Goal: Task Accomplishment & Management: Use online tool/utility

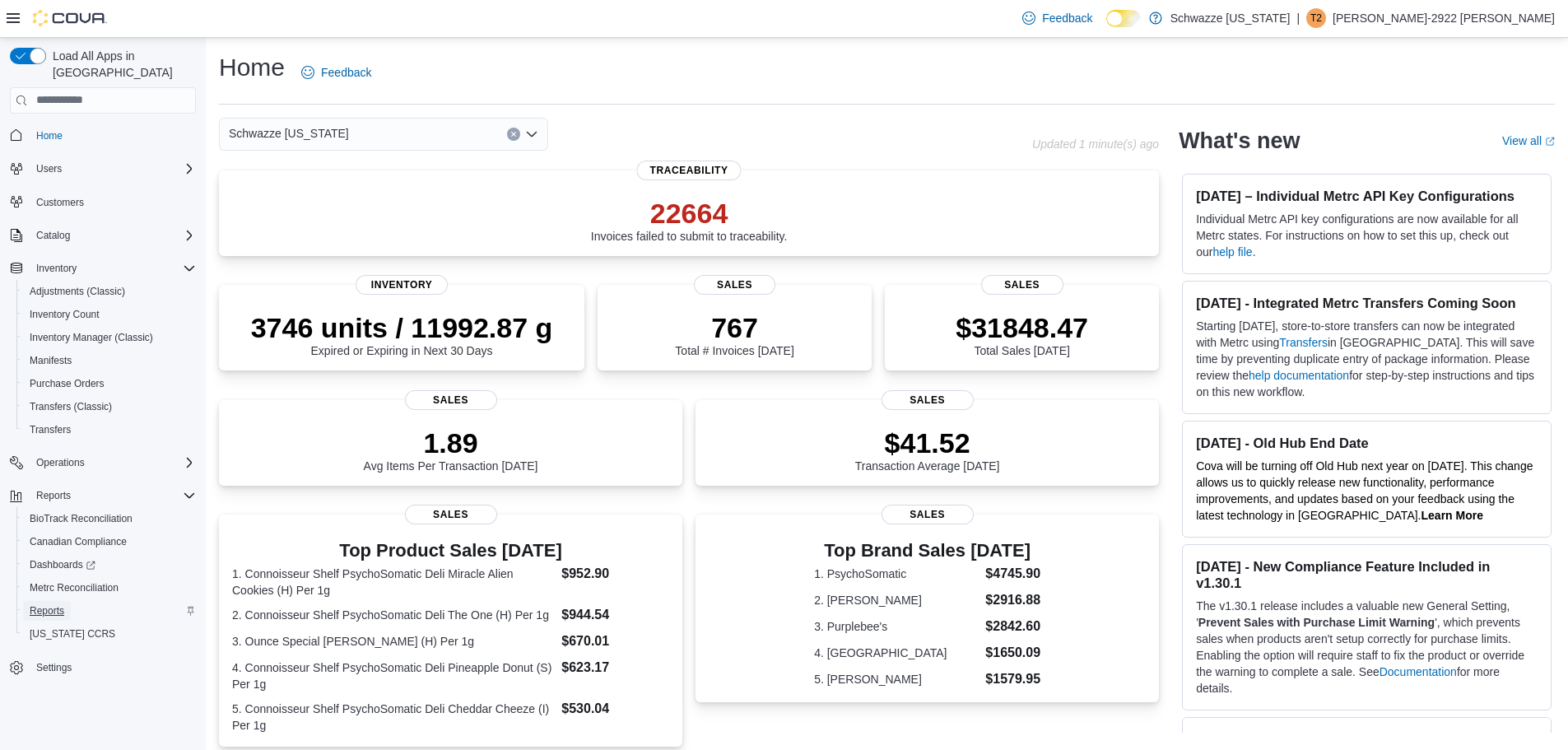
click at [51, 604] on span "Reports" at bounding box center [47, 610] width 35 height 13
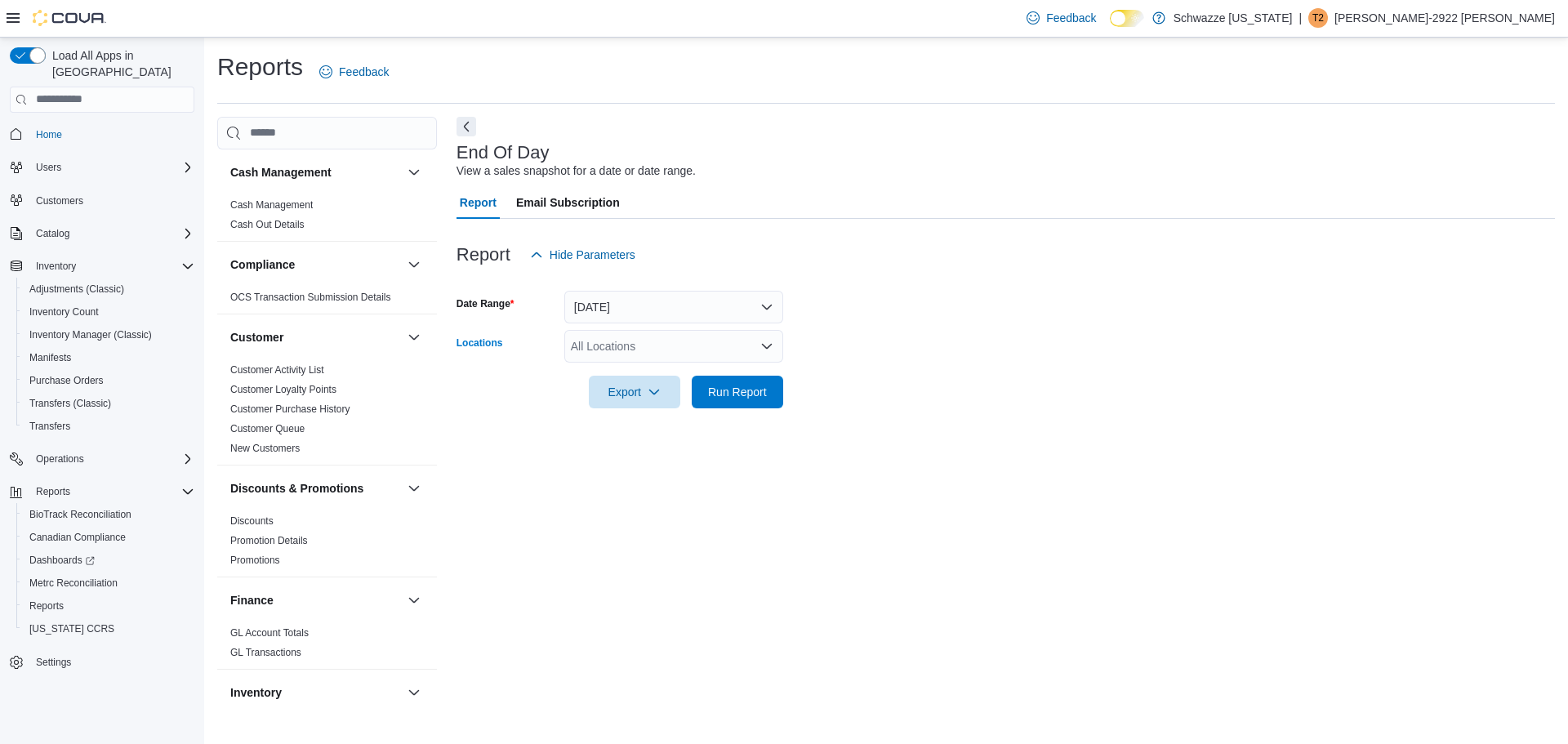
click at [640, 347] on div "All Locations" at bounding box center [674, 346] width 219 height 33
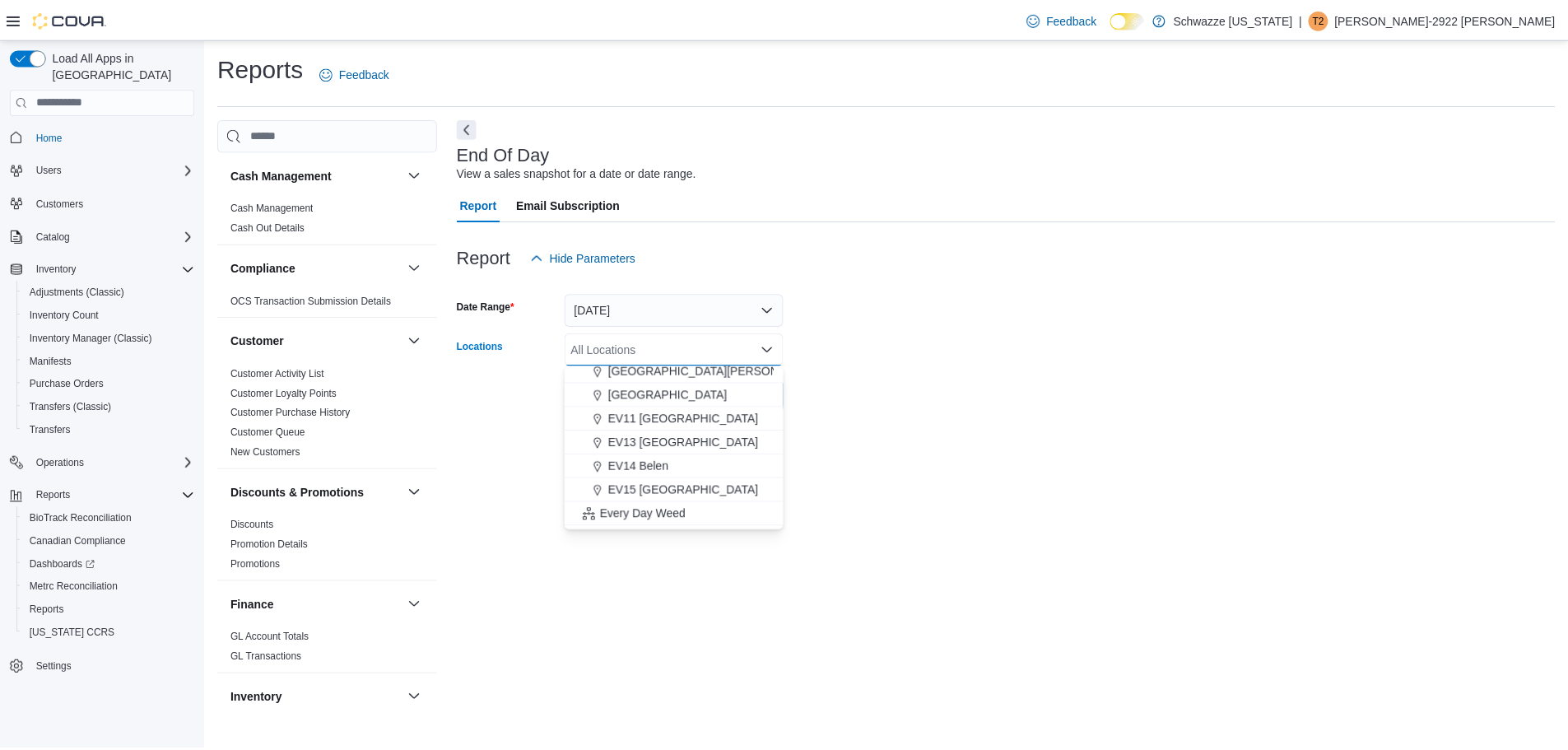
scroll to position [247, 0]
click at [668, 414] on span "EV11 [GEOGRAPHIC_DATA]" at bounding box center [688, 416] width 151 height 16
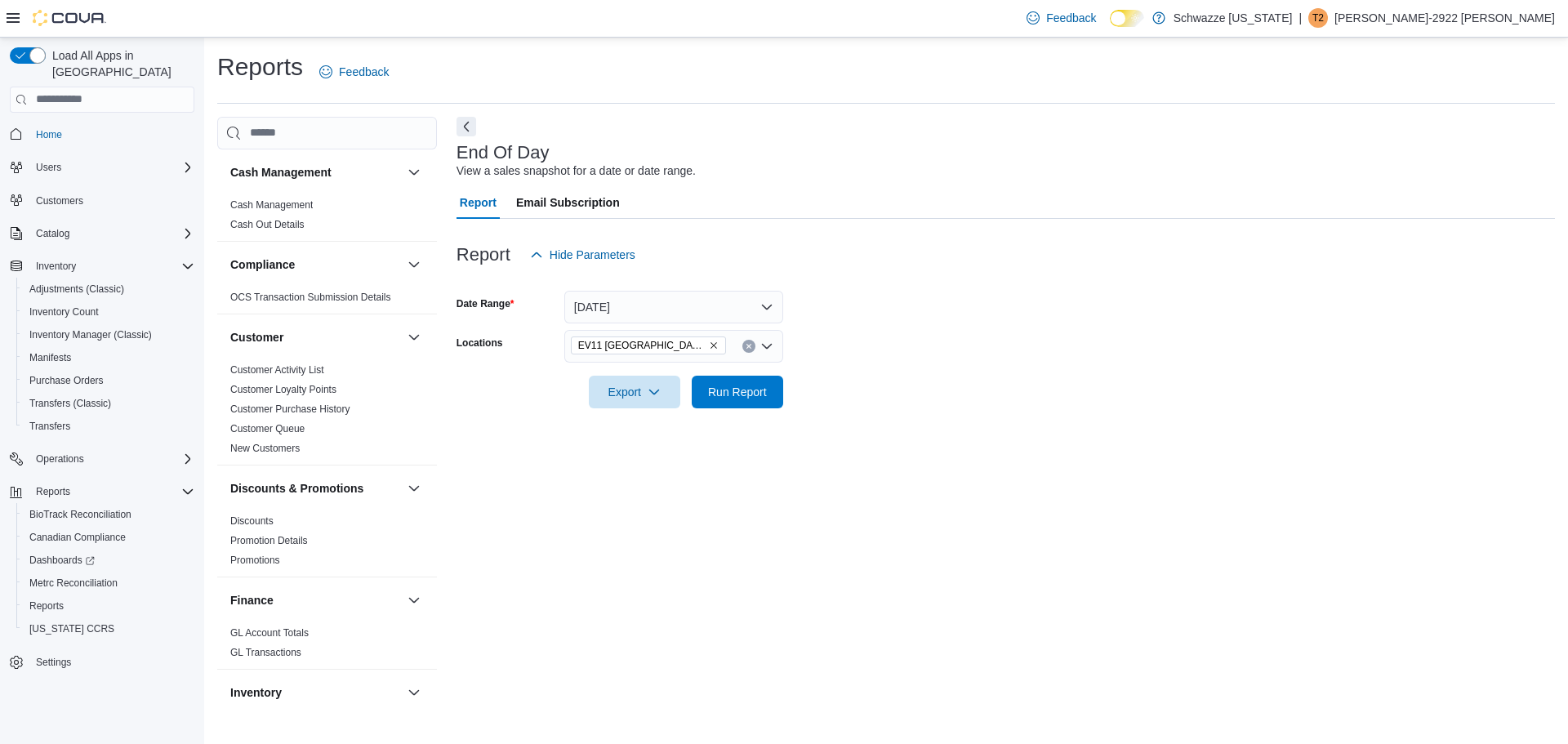
click at [820, 379] on form "Date Range [DATE] Locations [GEOGRAPHIC_DATA] [GEOGRAPHIC_DATA] [GEOGRAPHIC_DAT…" at bounding box center [1006, 340] width 1099 height 137
click at [753, 378] on span "Run Report" at bounding box center [737, 391] width 72 height 33
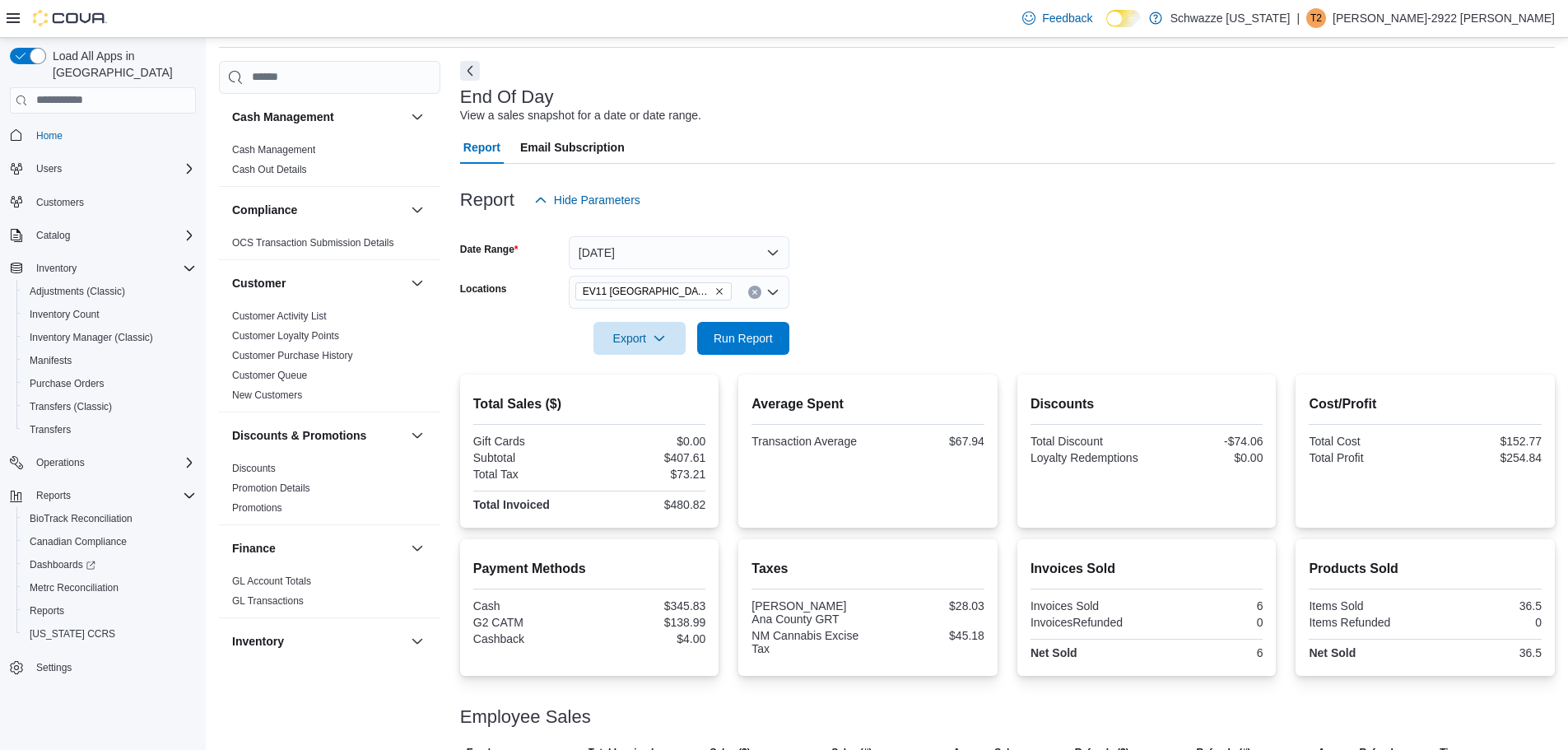
scroll to position [164, 0]
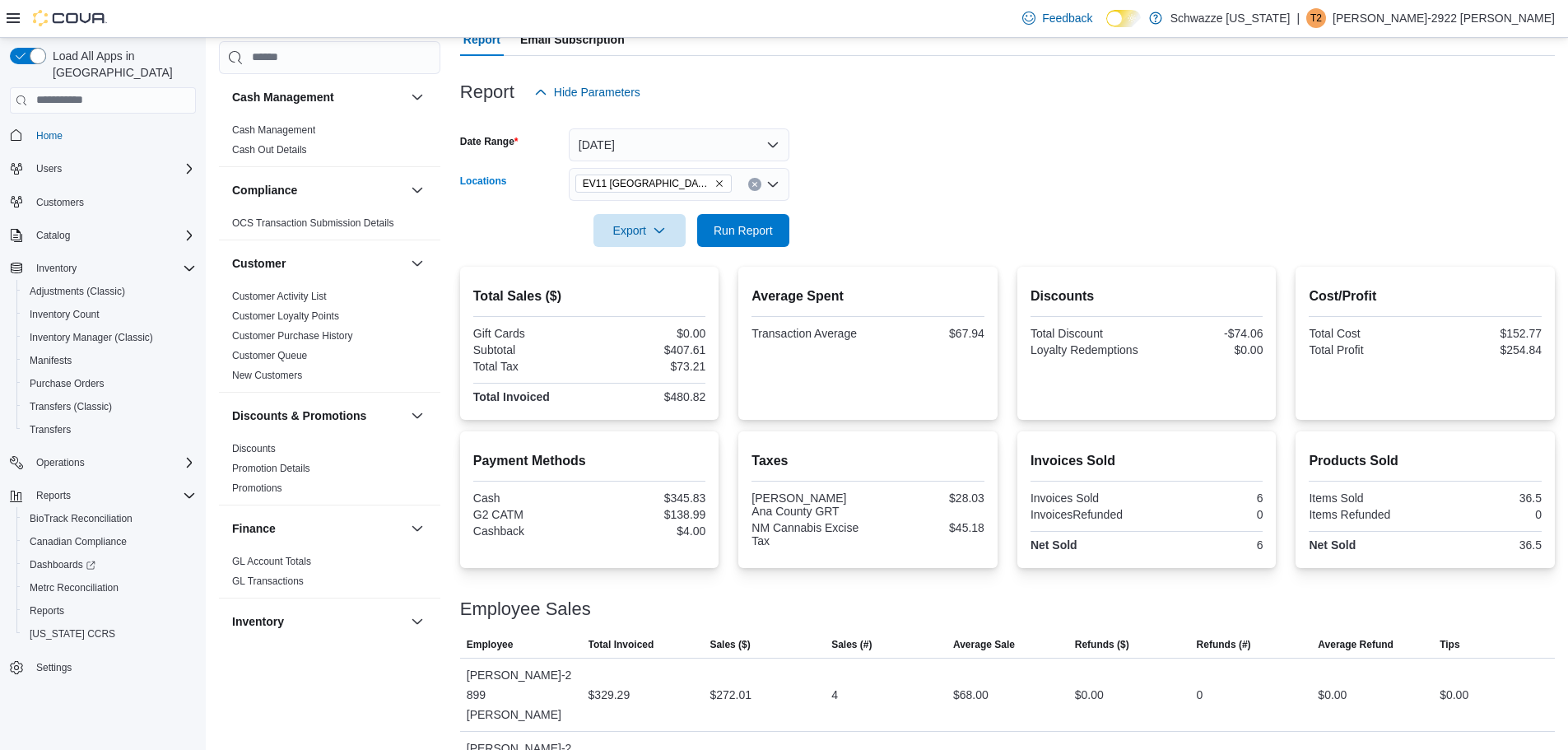
click at [719, 178] on icon "Remove EV11 Las Cruces South Valley from selection in this group" at bounding box center [719, 183] width 10 height 10
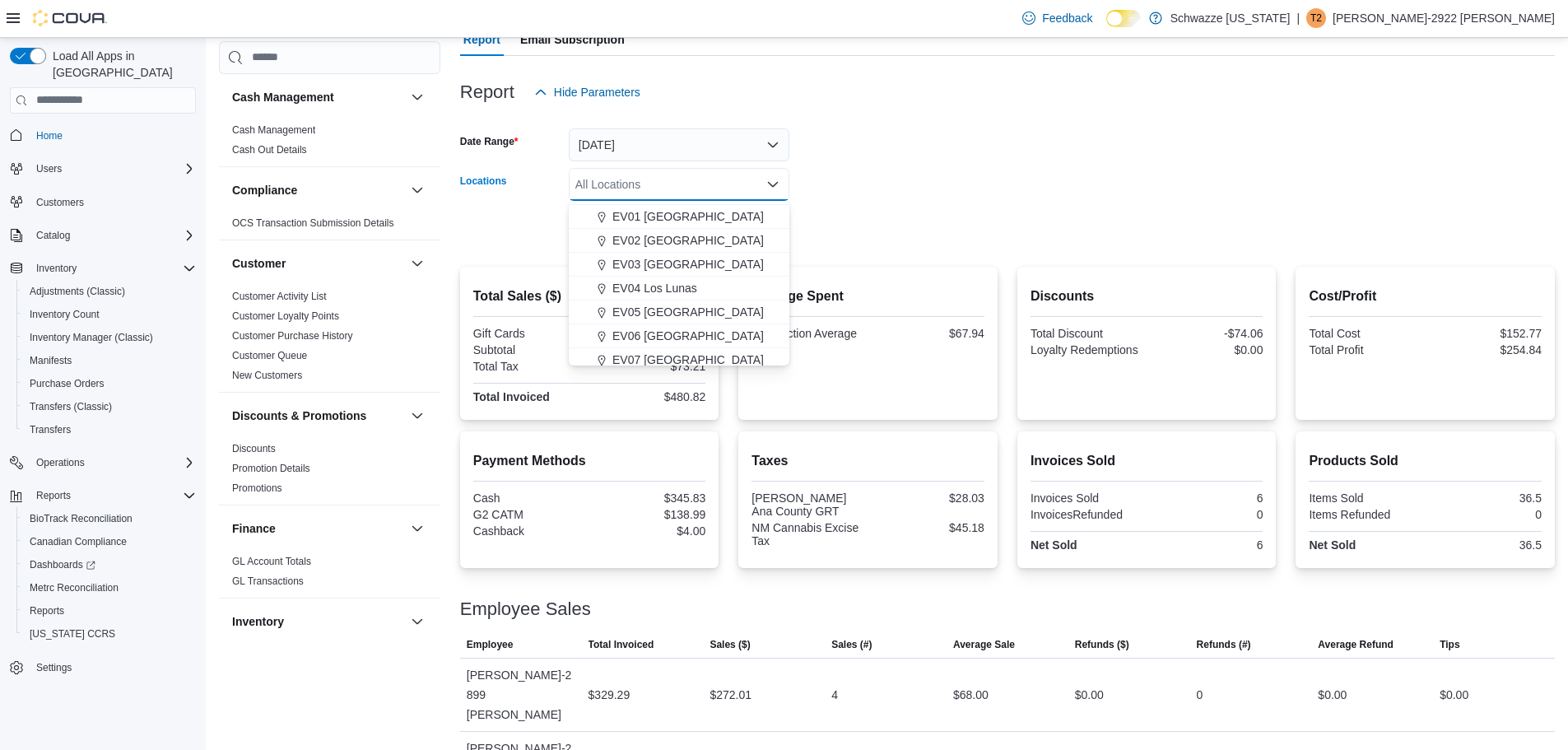
scroll to position [82, 0]
click at [664, 292] on span "EV06 [GEOGRAPHIC_DATA]" at bounding box center [688, 297] width 151 height 16
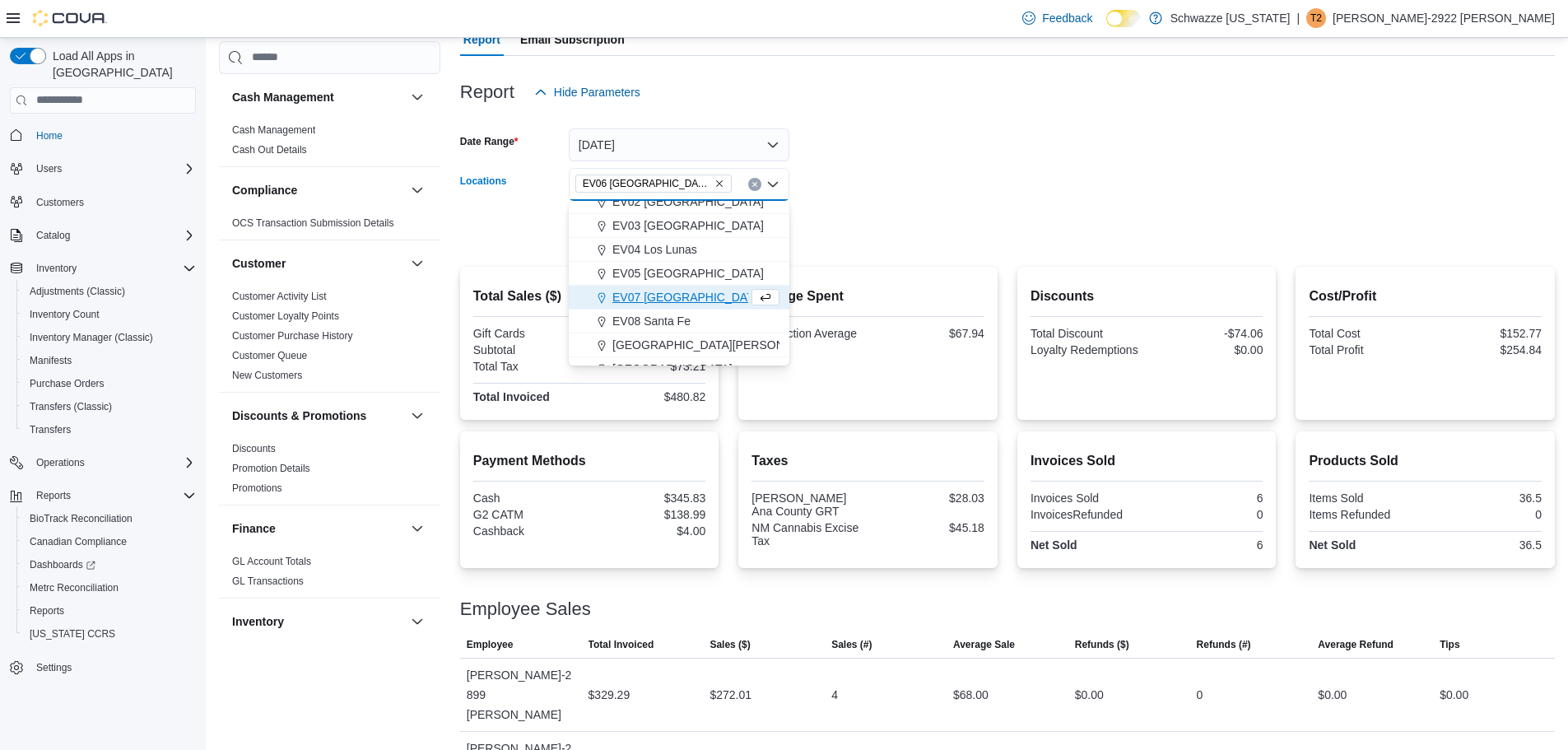
click at [1032, 111] on div at bounding box center [1008, 119] width 1095 height 20
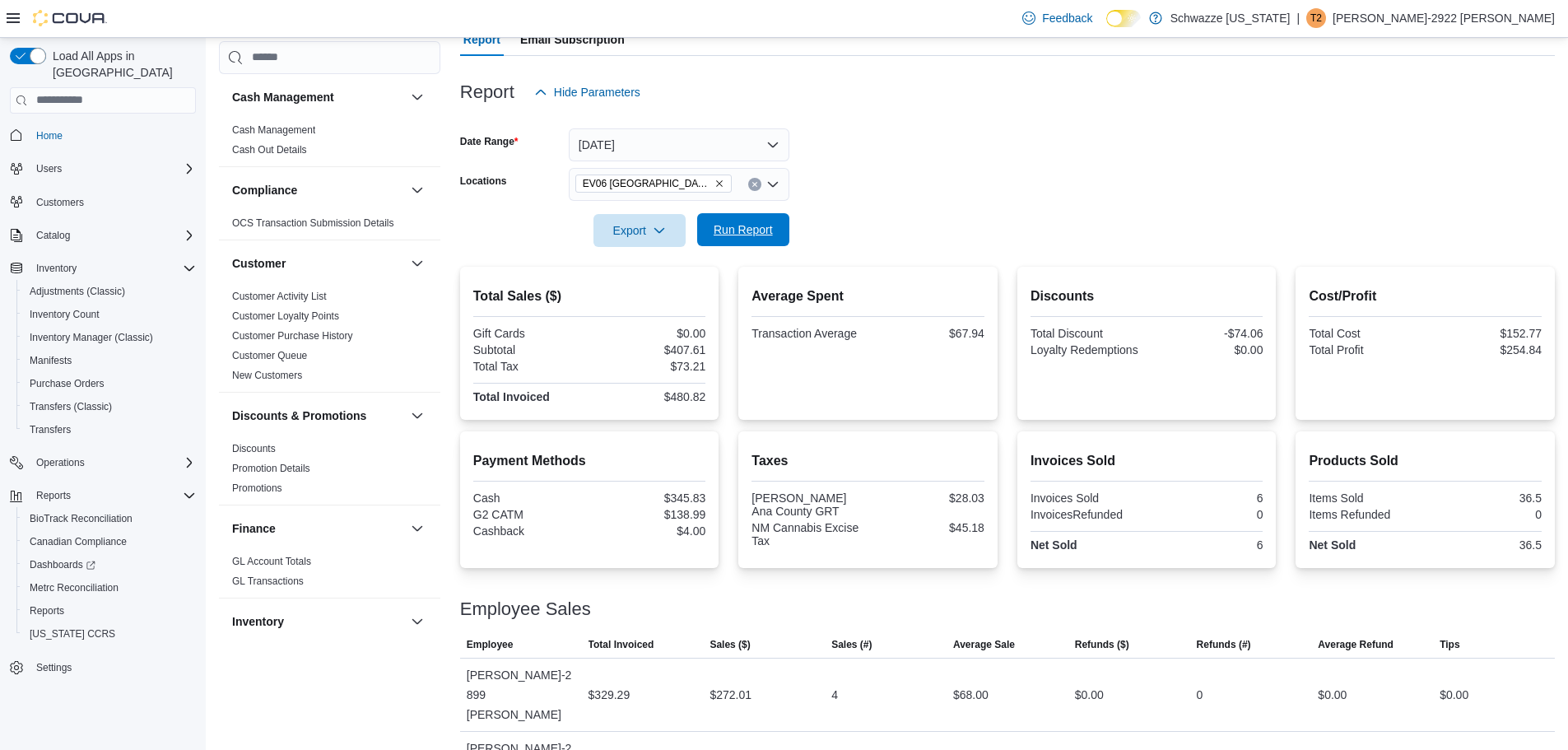
click at [740, 239] on span "Run Report" at bounding box center [743, 229] width 73 height 33
click at [714, 188] on icon "Remove EV06 Las Cruces East from selection in this group" at bounding box center [719, 183] width 10 height 10
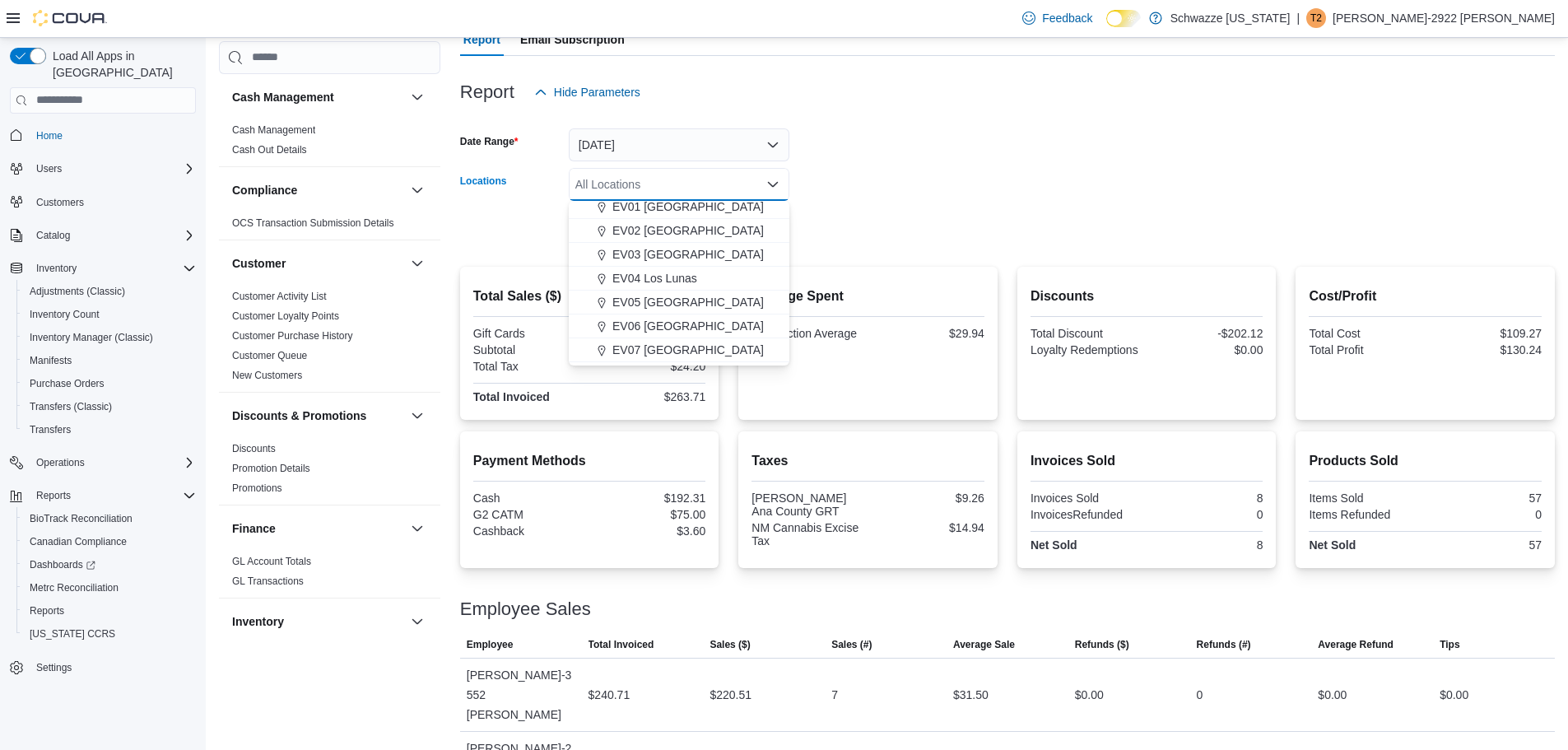
scroll to position [164, 0]
click at [644, 336] on span "EV11 [GEOGRAPHIC_DATA]" at bounding box center [688, 334] width 151 height 16
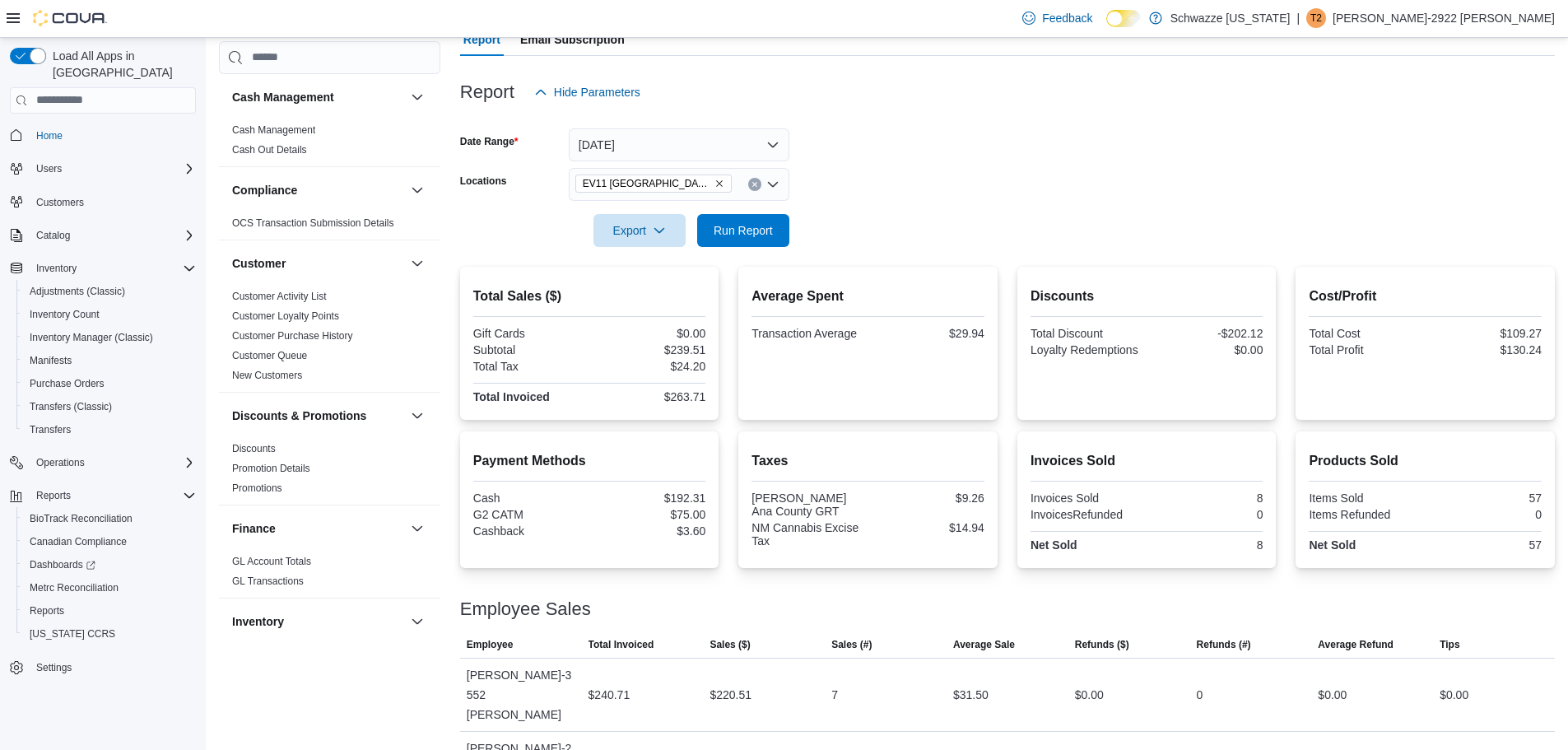
click at [976, 163] on form "Date Range [DATE] Locations [GEOGRAPHIC_DATA] [GEOGRAPHIC_DATA] [GEOGRAPHIC_DAT…" at bounding box center [1008, 178] width 1095 height 138
click at [769, 243] on span "Run Report" at bounding box center [743, 229] width 73 height 33
